Goal: Transaction & Acquisition: Purchase product/service

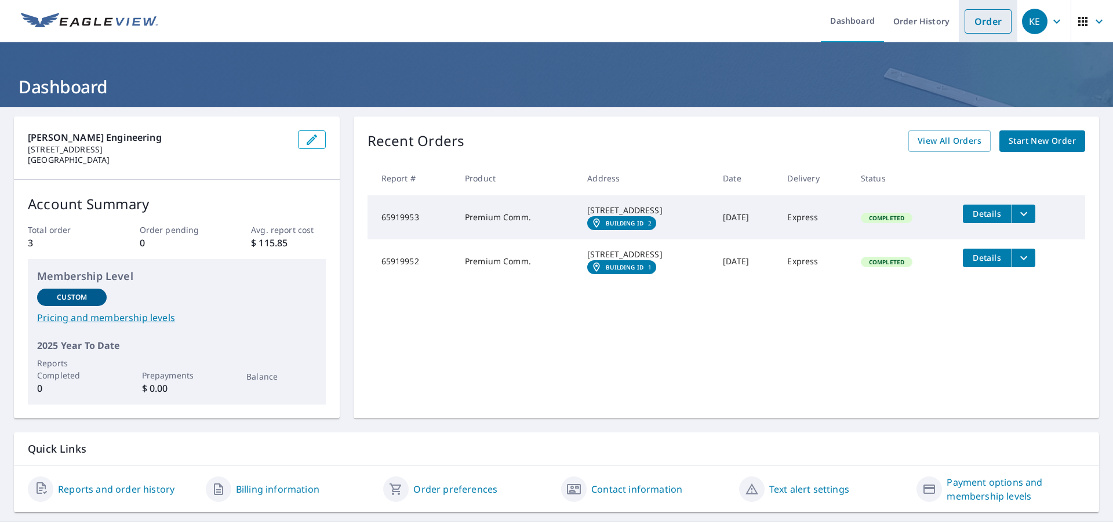
click at [990, 26] on link "Order" at bounding box center [988, 21] width 47 height 24
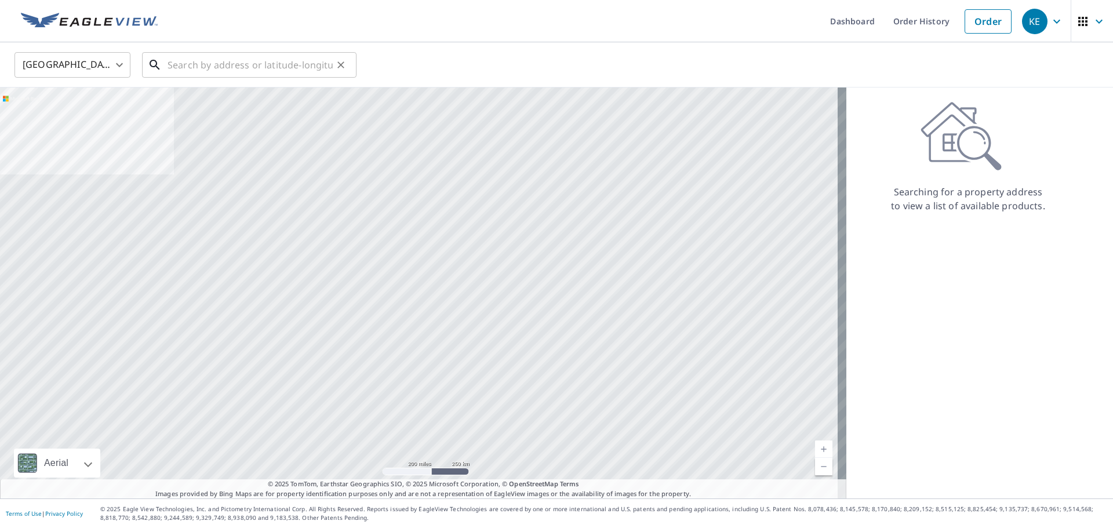
click at [285, 70] on input "text" at bounding box center [250, 65] width 165 height 32
paste input "[STREET_ADDRESS] [GEOGRAPHIC_DATA], KY 40245"
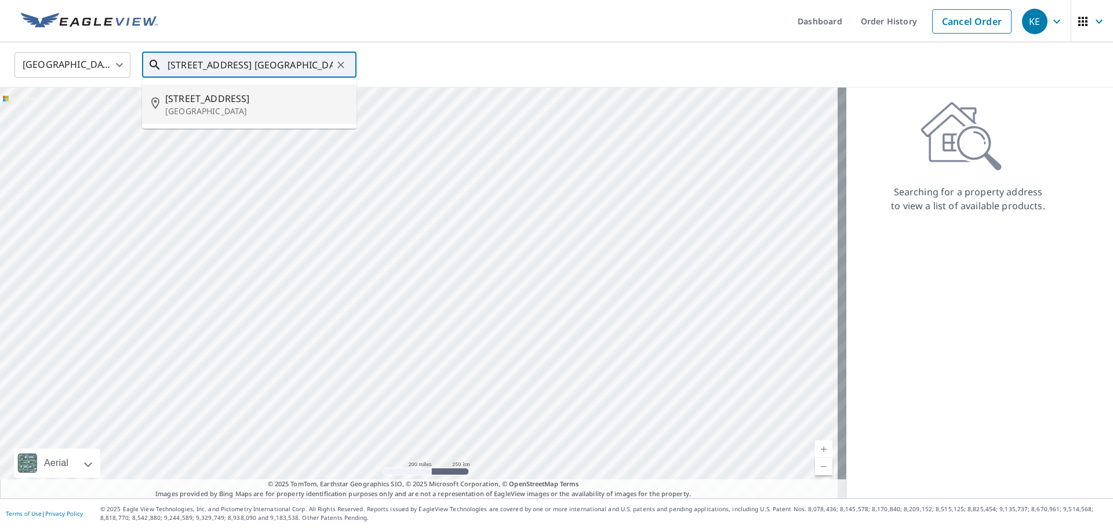
click at [201, 115] on p "[GEOGRAPHIC_DATA]" at bounding box center [256, 112] width 182 height 12
type input "[STREET_ADDRESS]"
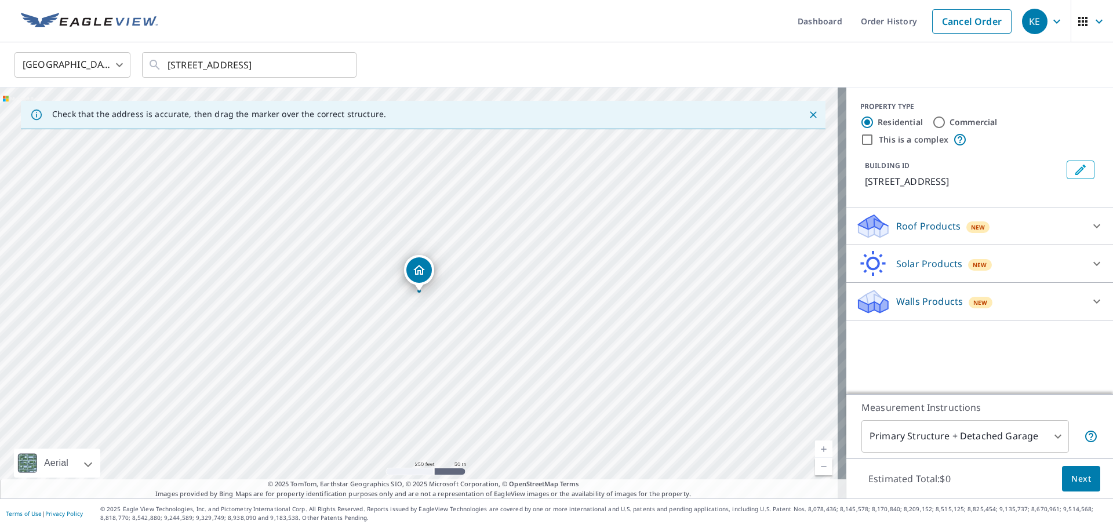
click at [882, 141] on label "This is a complex" at bounding box center [914, 140] width 70 height 12
click at [874, 141] on input "This is a complex" at bounding box center [867, 140] width 14 height 14
checkbox input "true"
radio input "false"
radio input "true"
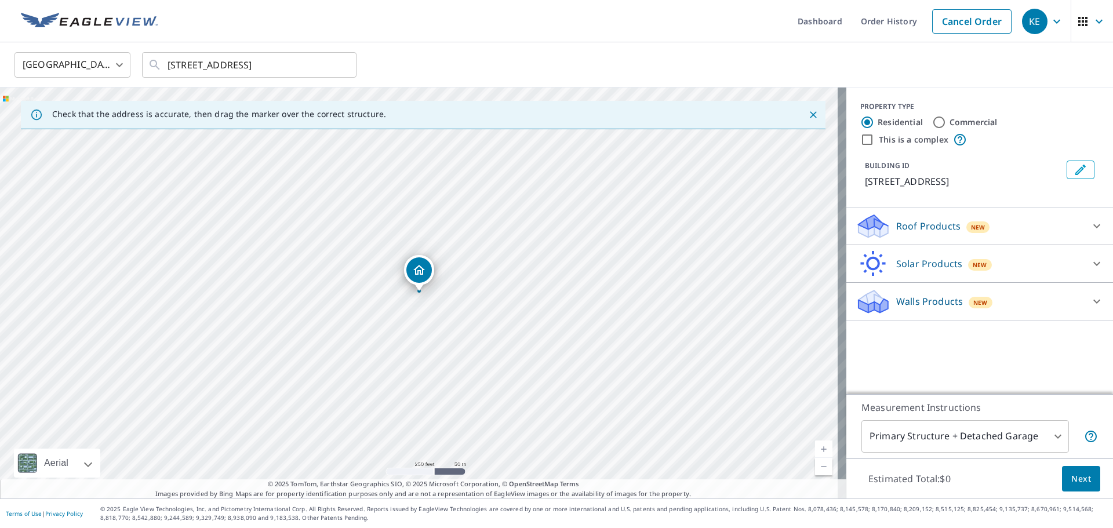
type input "4"
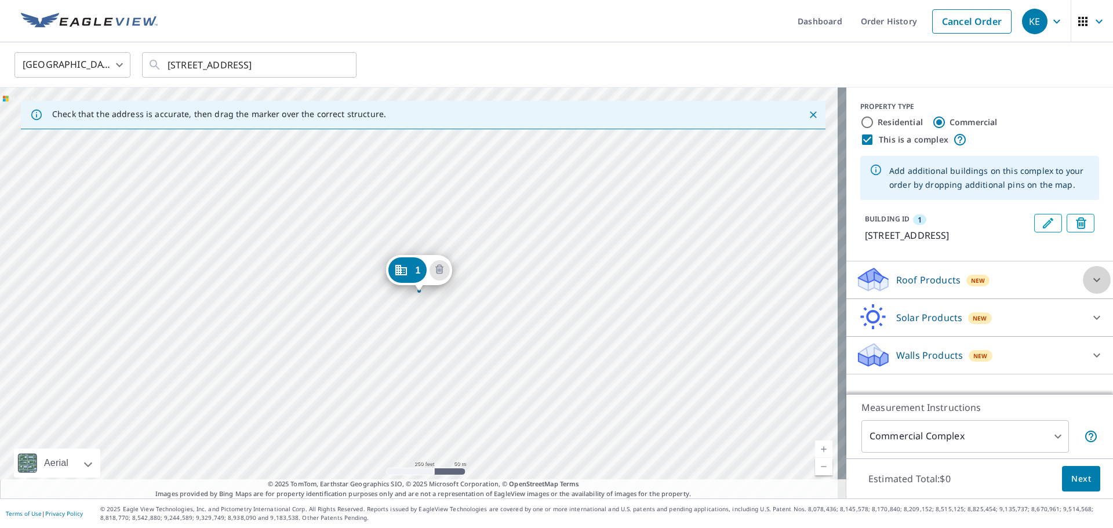
click at [1090, 281] on icon at bounding box center [1097, 280] width 14 height 14
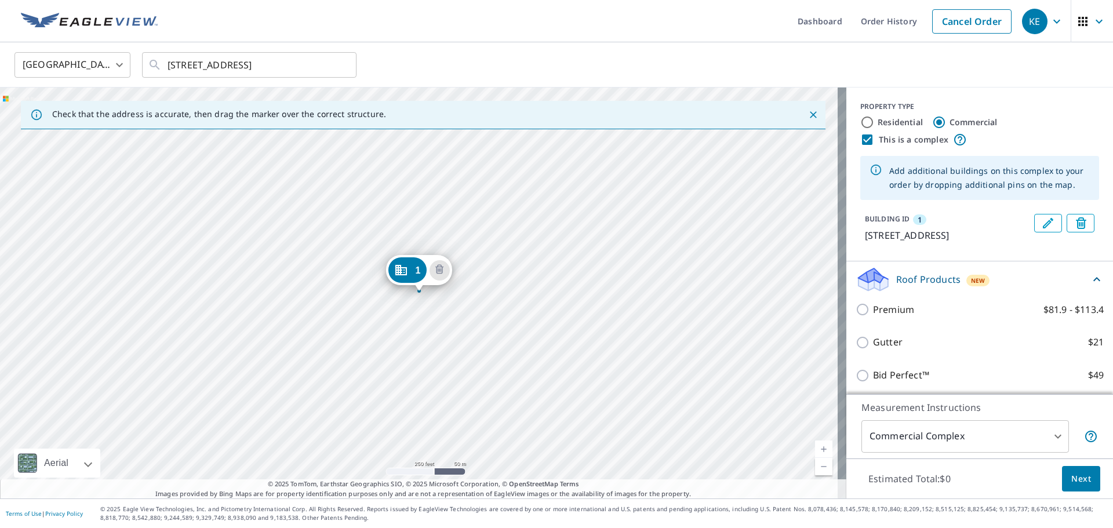
scroll to position [78, 0]
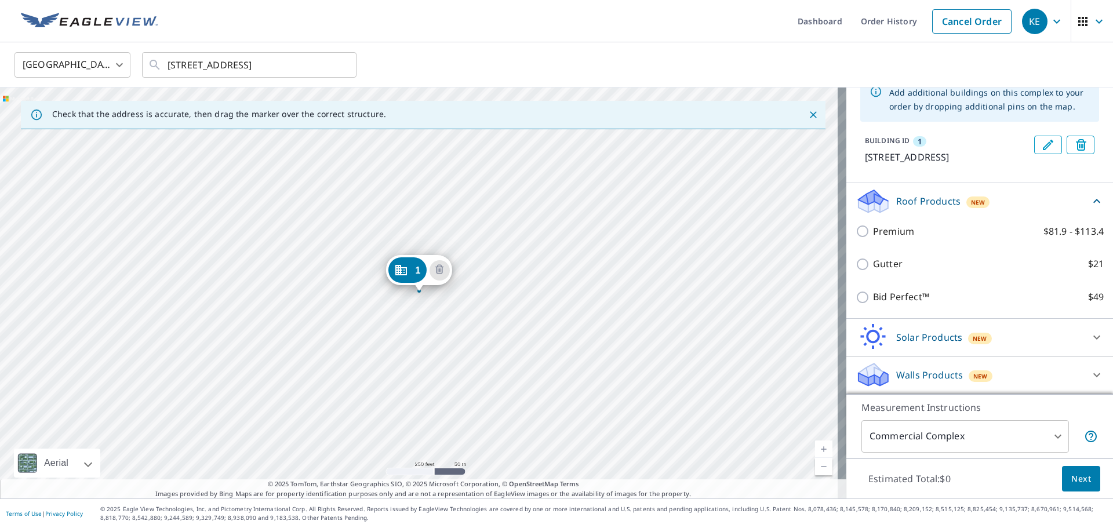
click at [944, 340] on p "Solar Products" at bounding box center [929, 337] width 66 height 14
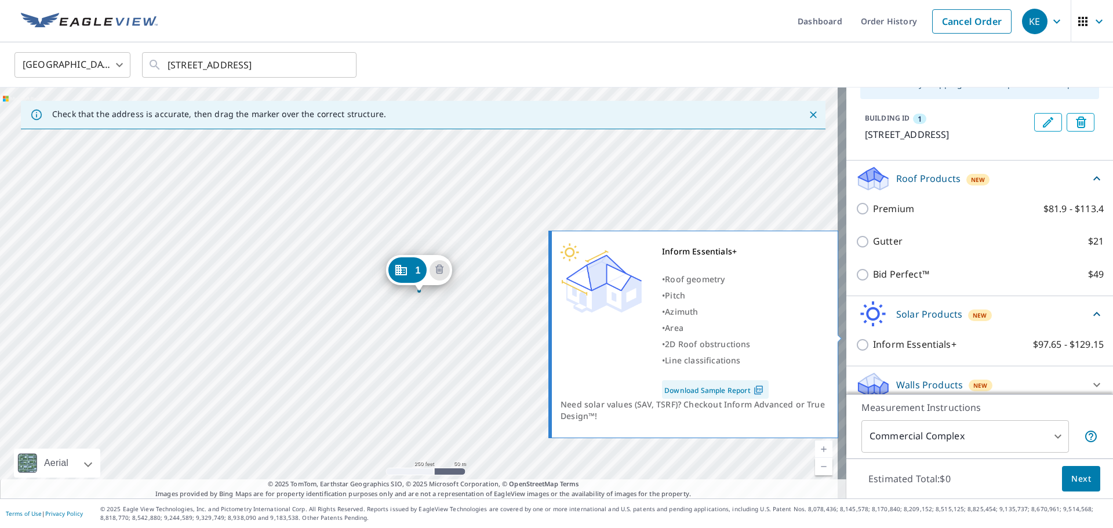
scroll to position [111, 0]
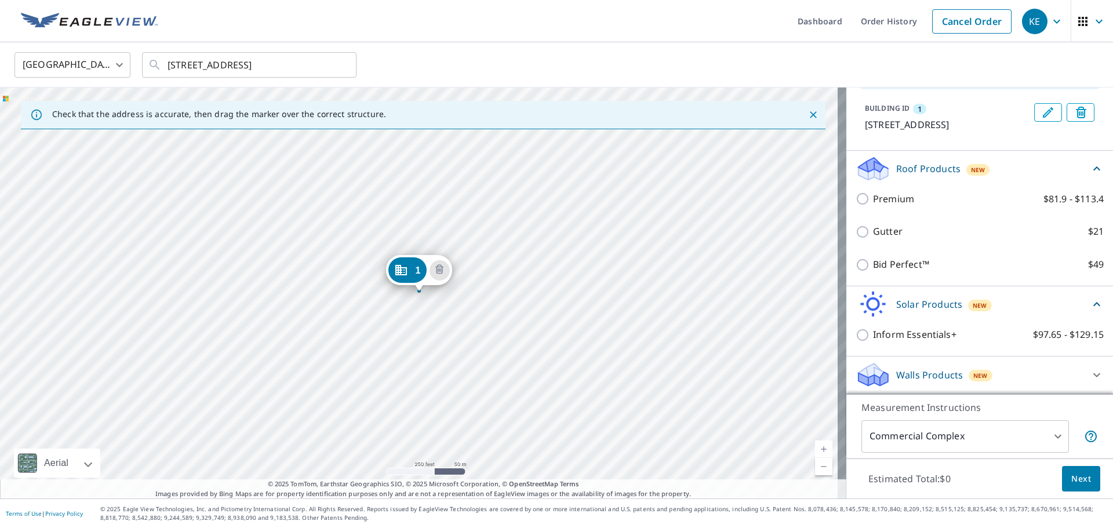
click at [900, 366] on div "Walls Products New" at bounding box center [969, 374] width 227 height 27
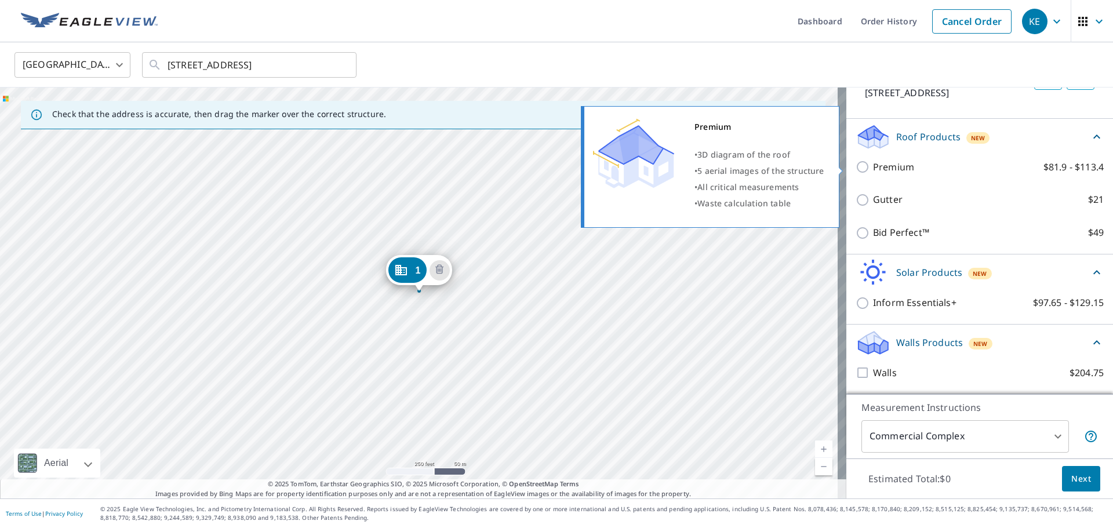
click at [895, 173] on p "Premium" at bounding box center [893, 167] width 41 height 14
click at [873, 173] on input "Premium $81.9 - $113.4" at bounding box center [864, 167] width 17 height 14
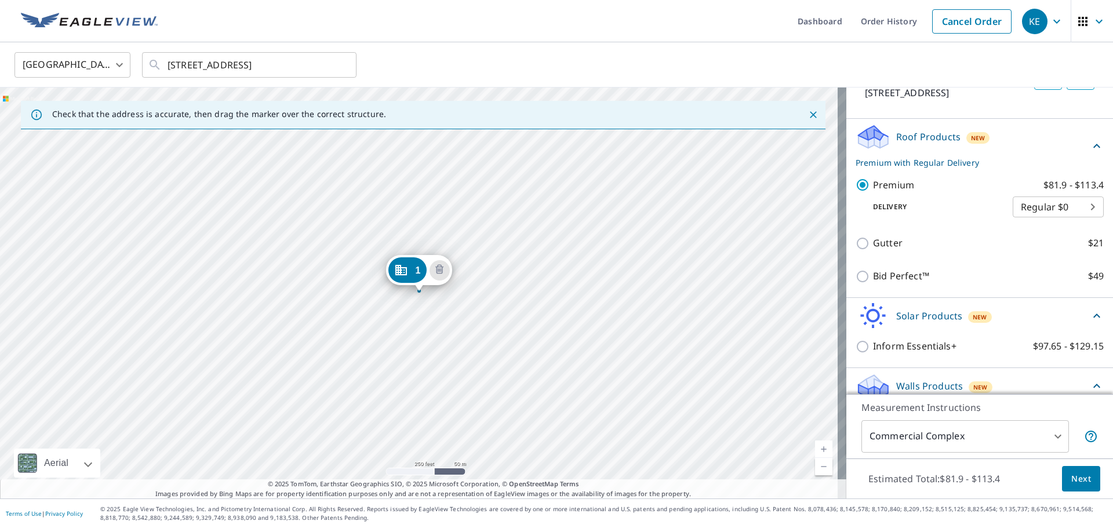
click at [1030, 212] on body "KE KE Dashboard Order History Cancel Order KE [GEOGRAPHIC_DATA] [GEOGRAPHIC_DAT…" at bounding box center [556, 264] width 1113 height 528
click at [1030, 213] on li "Regular $0" at bounding box center [1040, 207] width 91 height 21
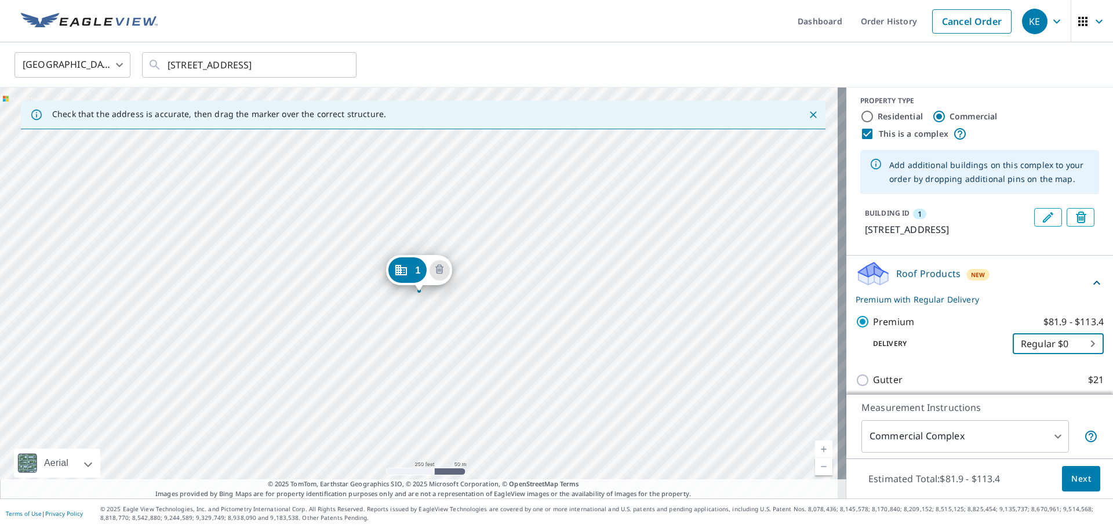
scroll to position [0, 0]
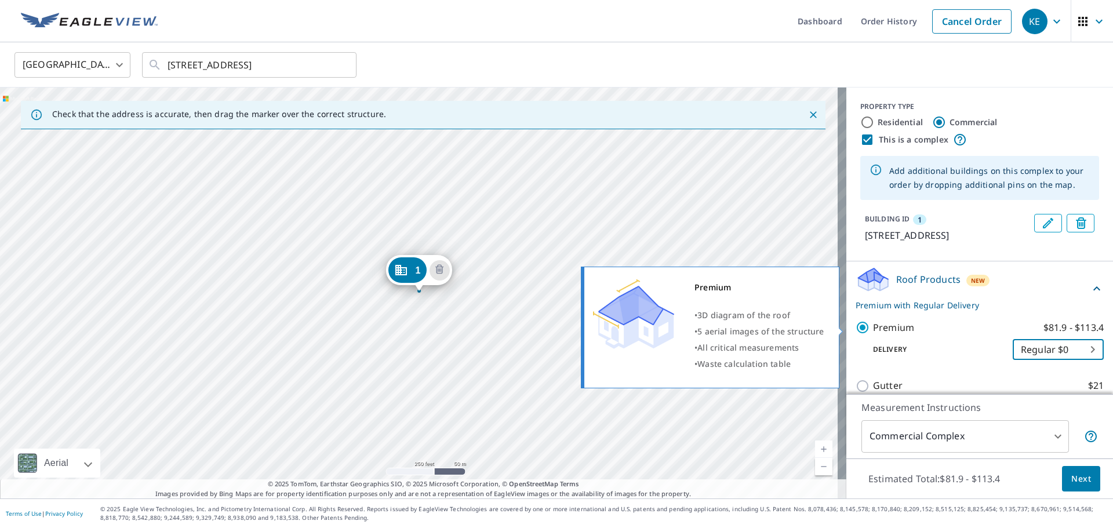
click at [858, 322] on input "Premium $81.9 - $113.4" at bounding box center [864, 328] width 17 height 14
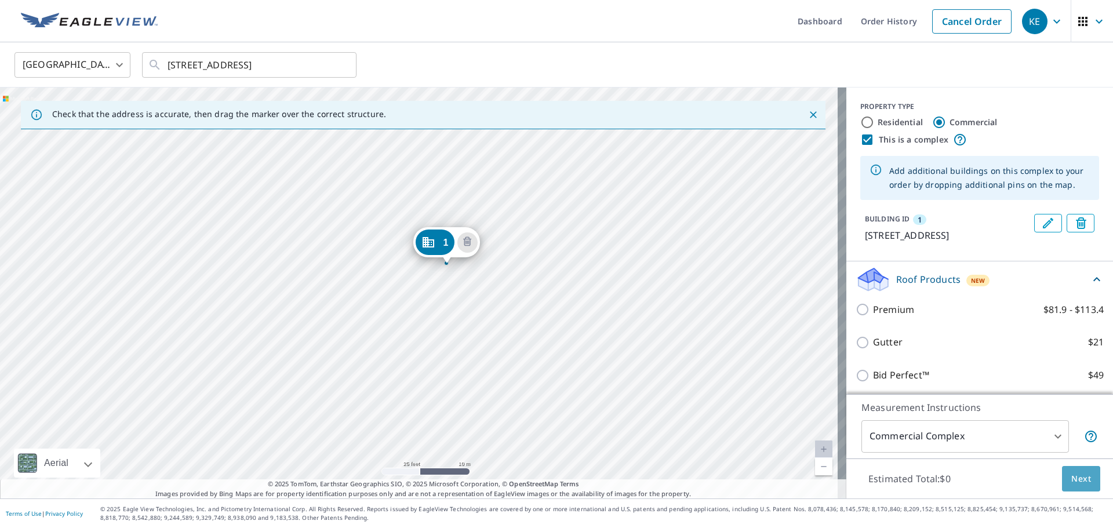
click at [1078, 485] on span "Next" at bounding box center [1081, 479] width 20 height 14
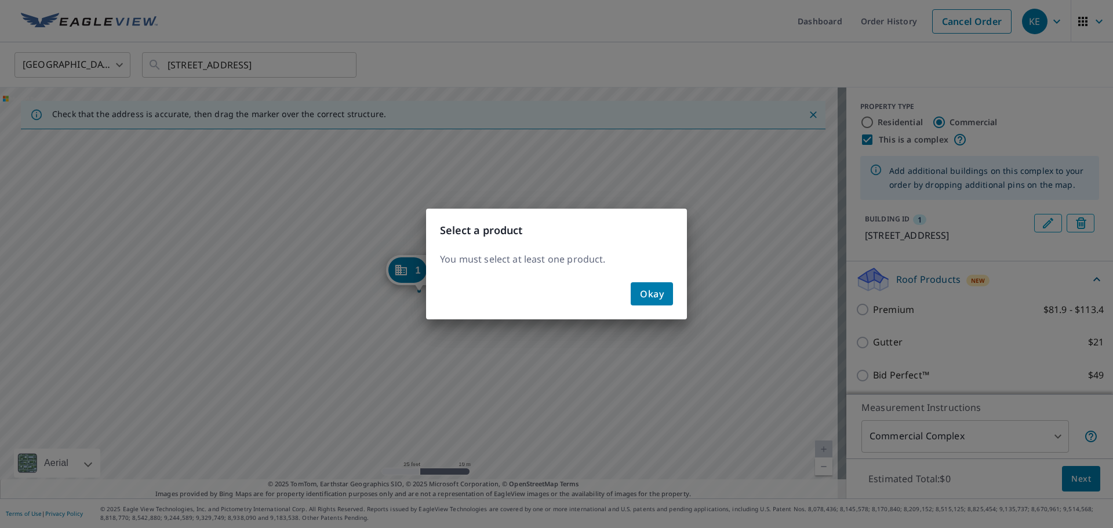
click at [662, 297] on span "Okay" at bounding box center [652, 294] width 24 height 16
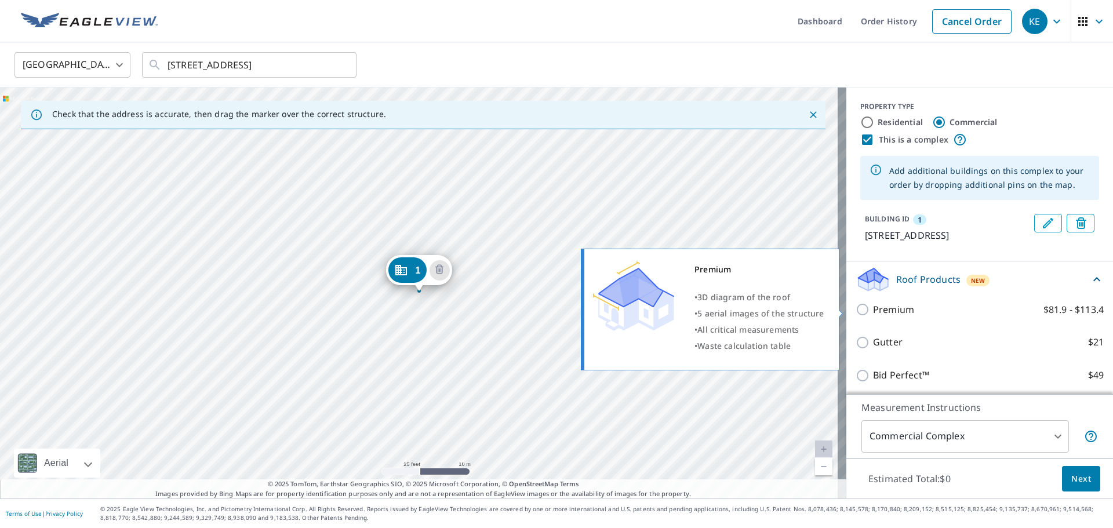
click at [873, 315] on p "Premium" at bounding box center [893, 310] width 41 height 14
click at [872, 315] on input "Premium $81.9 - $113.4" at bounding box center [864, 310] width 17 height 14
checkbox input "true"
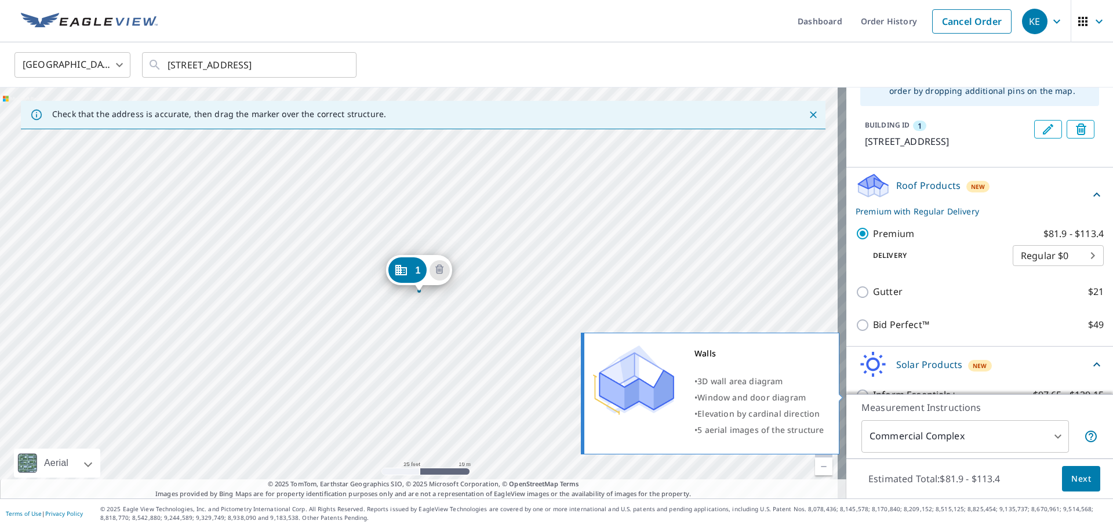
scroll to position [174, 0]
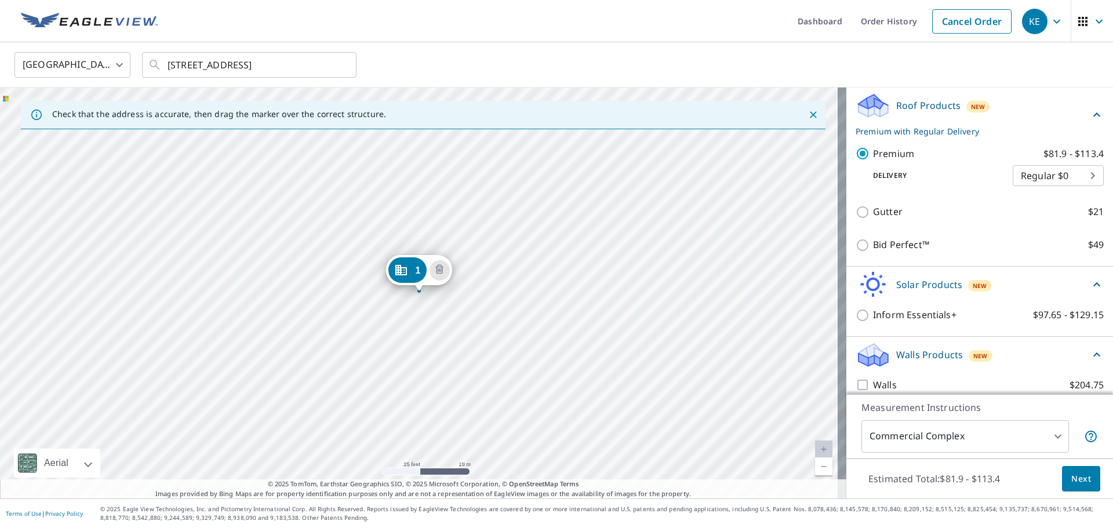
click at [1080, 486] on button "Next" at bounding box center [1081, 479] width 38 height 26
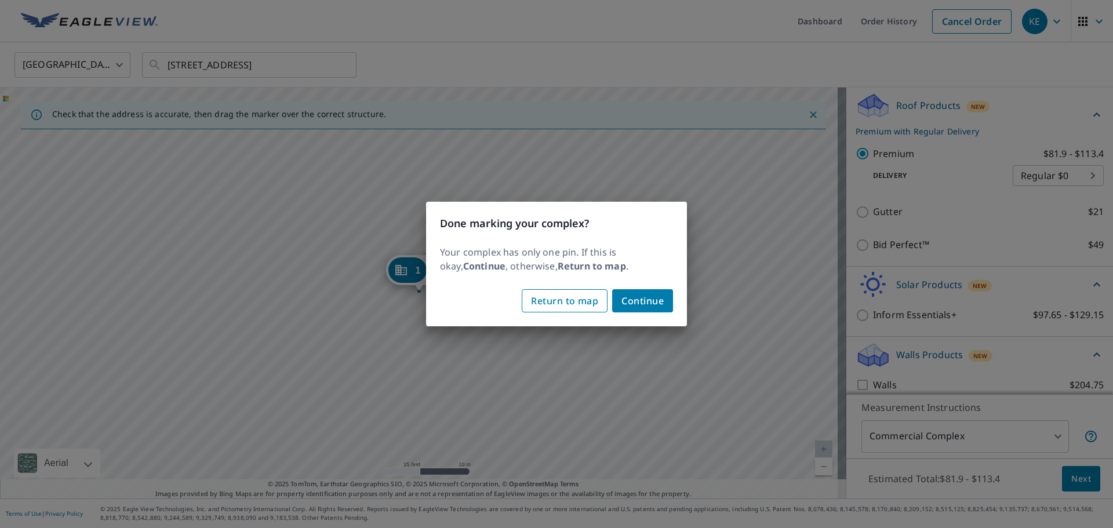
click at [583, 299] on span "Return to map" at bounding box center [564, 301] width 67 height 16
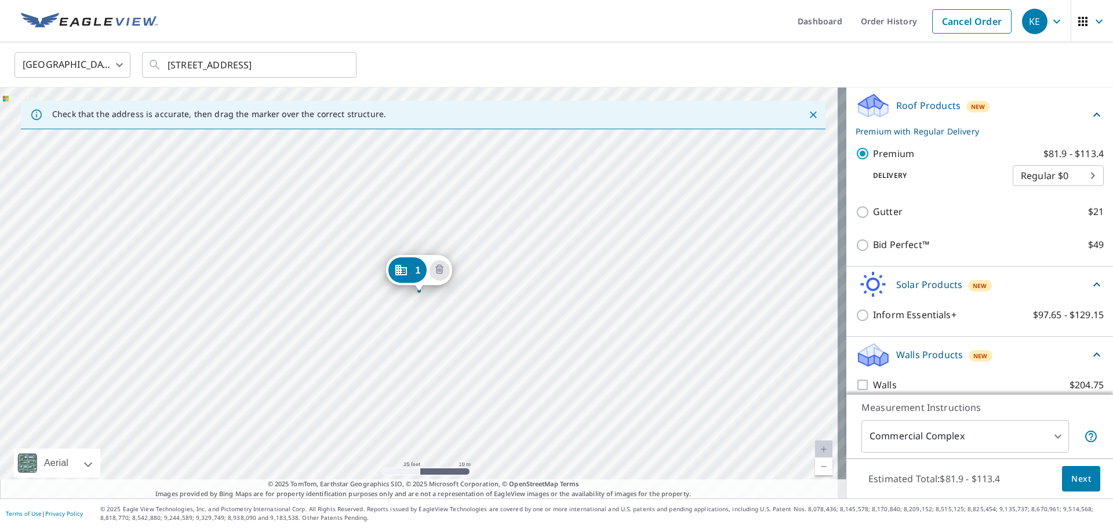
click at [412, 271] on div "1" at bounding box center [407, 270] width 38 height 26
click at [426, 301] on div "1 [STREET_ADDRESS]" at bounding box center [423, 293] width 846 height 411
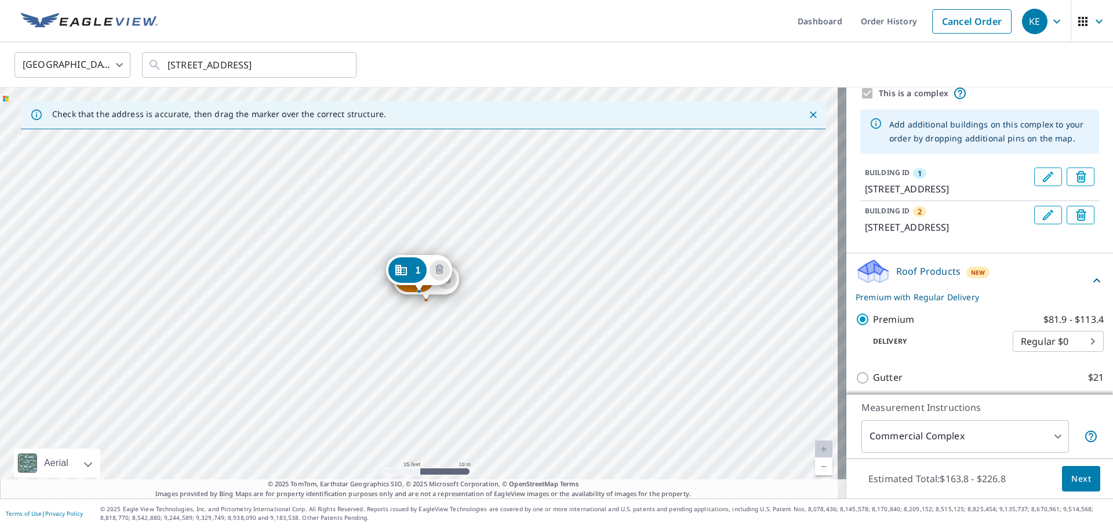
scroll to position [0, 0]
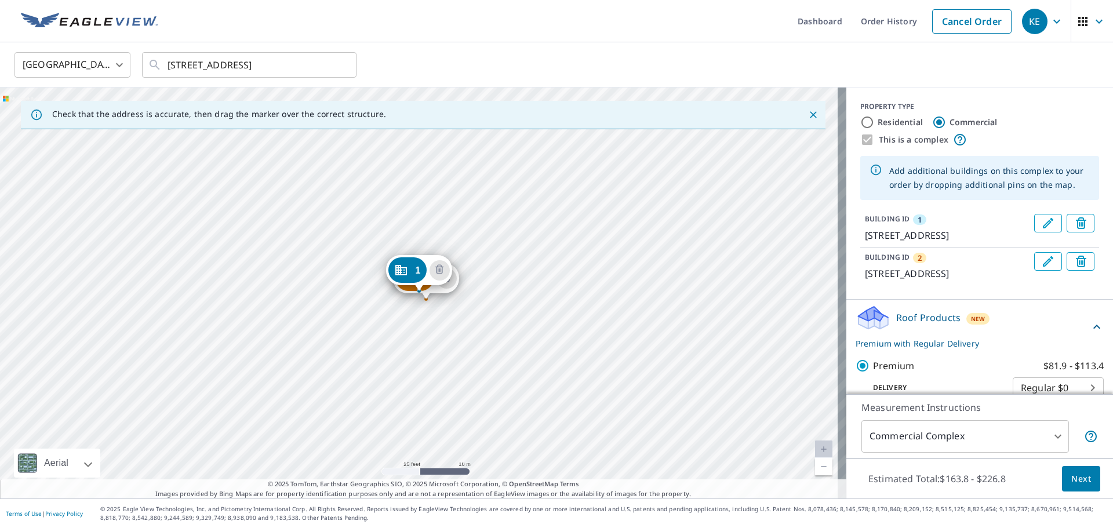
click at [1043, 257] on icon "Edit building 2" at bounding box center [1048, 261] width 10 height 10
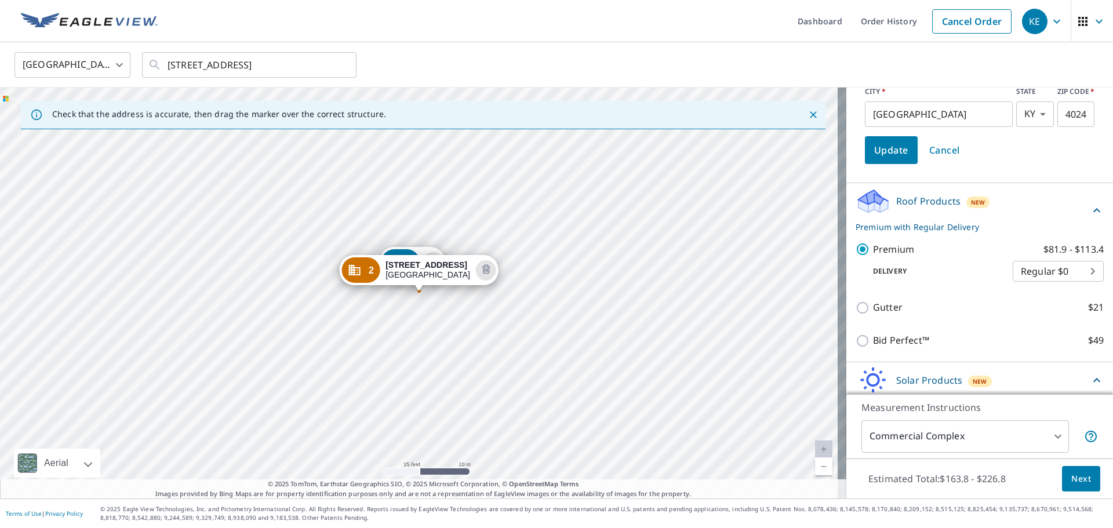
scroll to position [116, 0]
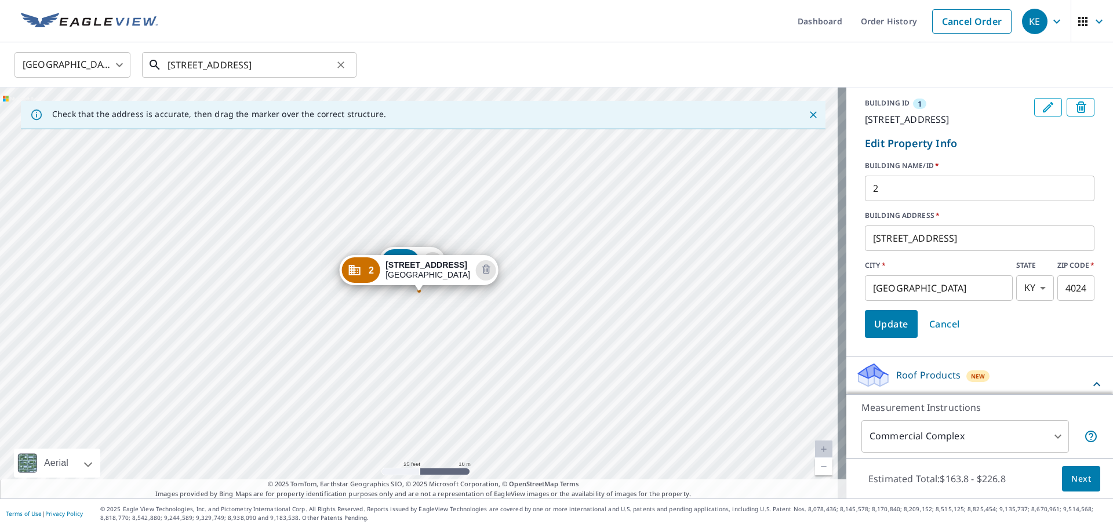
drag, startPoint x: 182, startPoint y: 64, endPoint x: 236, endPoint y: 76, distance: 55.3
click at [182, 64] on input "[STREET_ADDRESS]" at bounding box center [250, 65] width 165 height 32
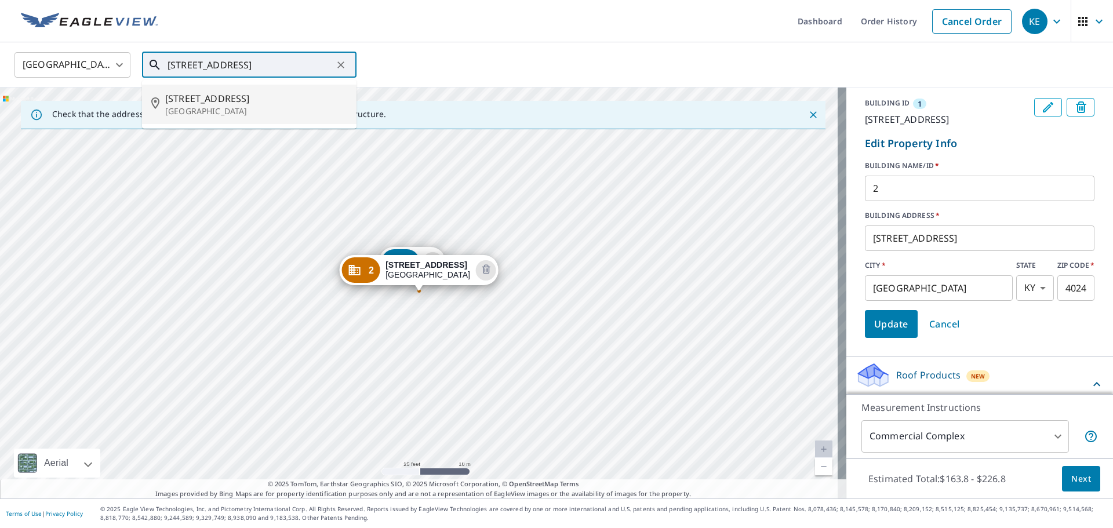
click at [237, 103] on span "[STREET_ADDRESS]" at bounding box center [256, 99] width 182 height 14
type input "[STREET_ADDRESS]"
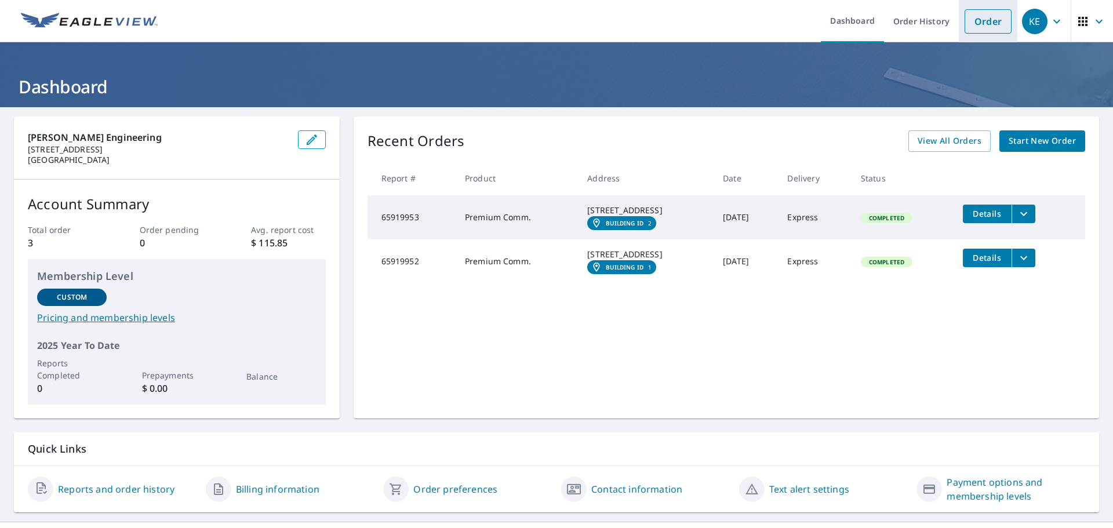
click at [971, 21] on link "Order" at bounding box center [988, 21] width 47 height 24
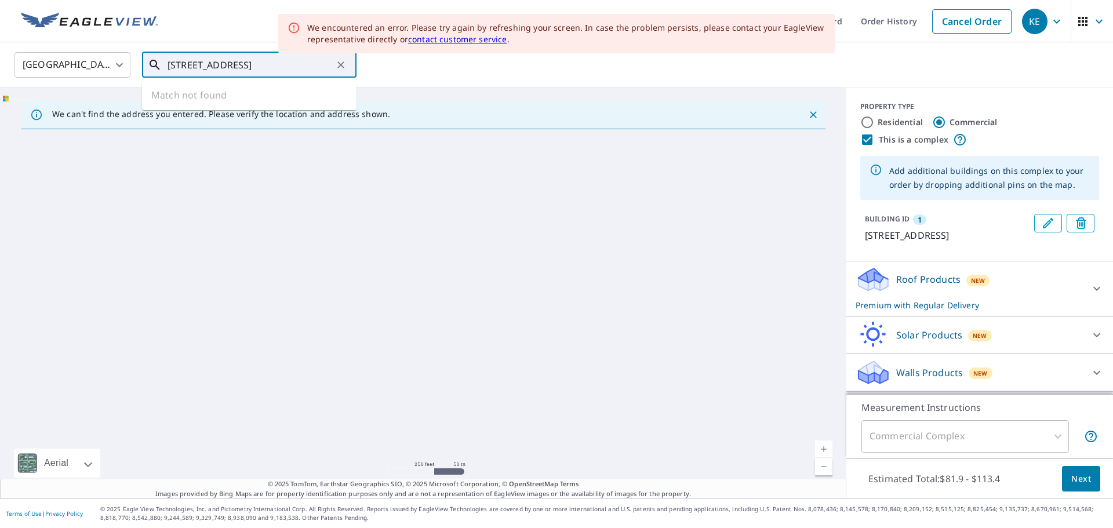
click at [260, 67] on input "[STREET_ADDRESS]" at bounding box center [250, 65] width 165 height 32
